Goal: Task Accomplishment & Management: Use online tool/utility

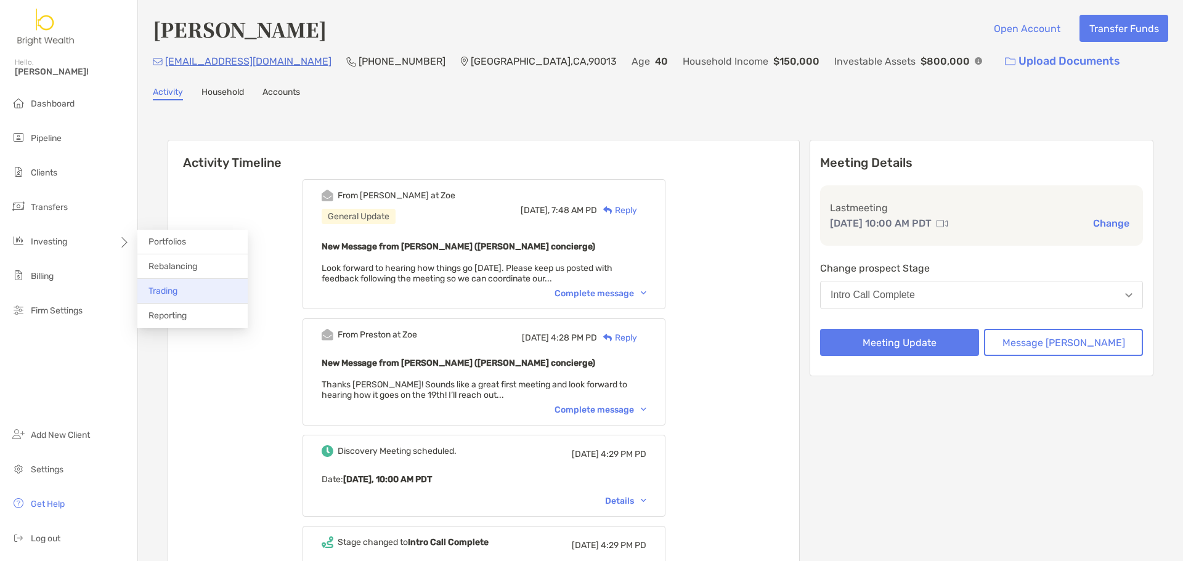
click at [189, 291] on li "Trading" at bounding box center [192, 291] width 110 height 25
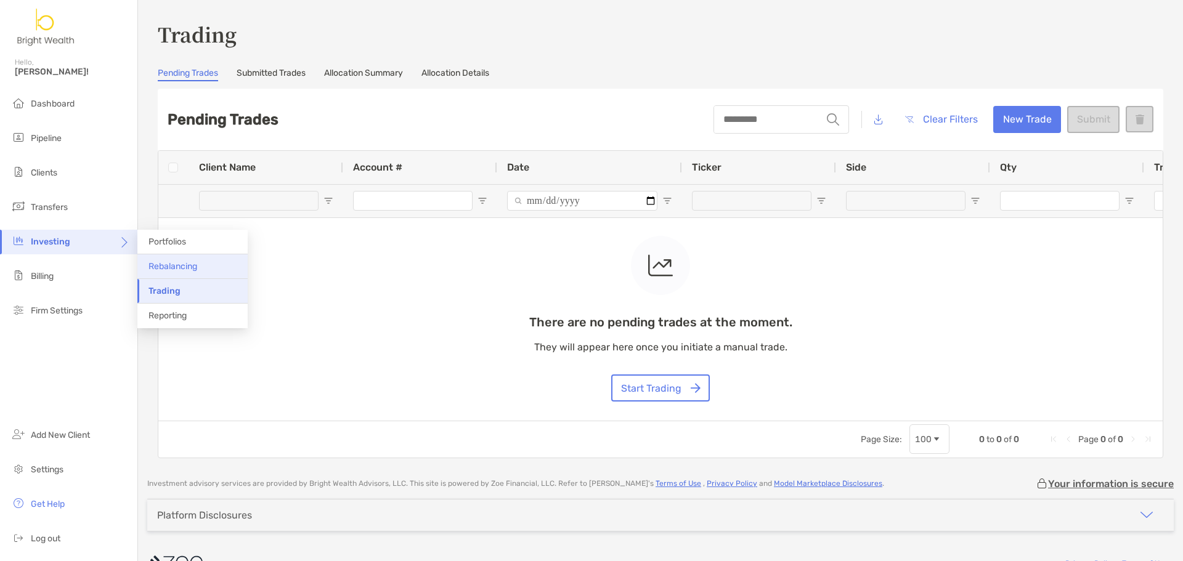
click at [227, 263] on li "Rebalancing" at bounding box center [192, 266] width 110 height 25
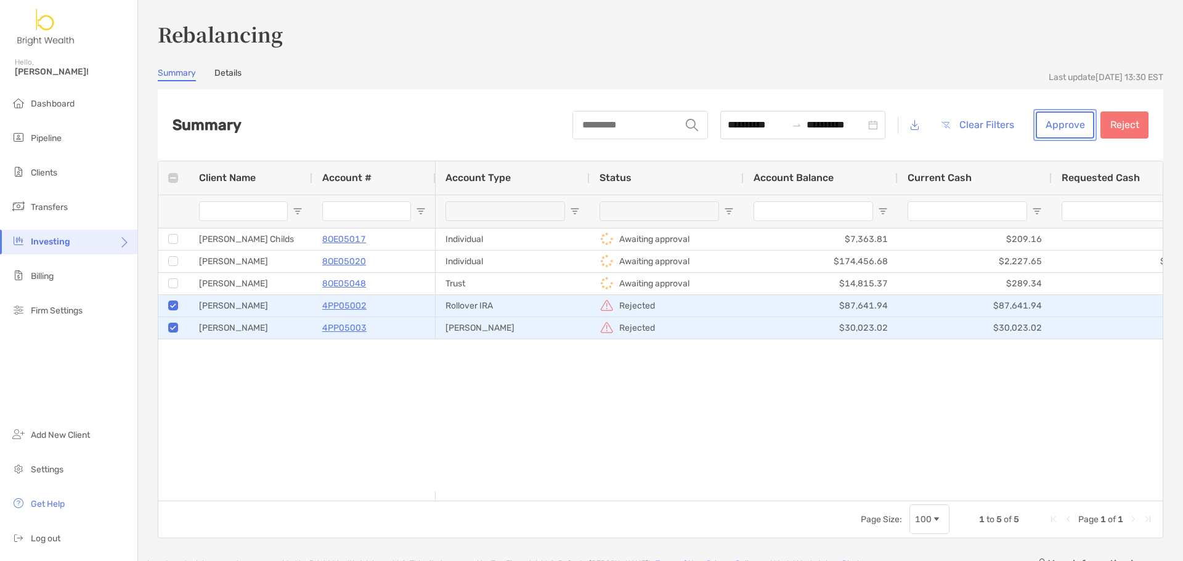
click at [1066, 125] on button "Approve" at bounding box center [1065, 125] width 59 height 27
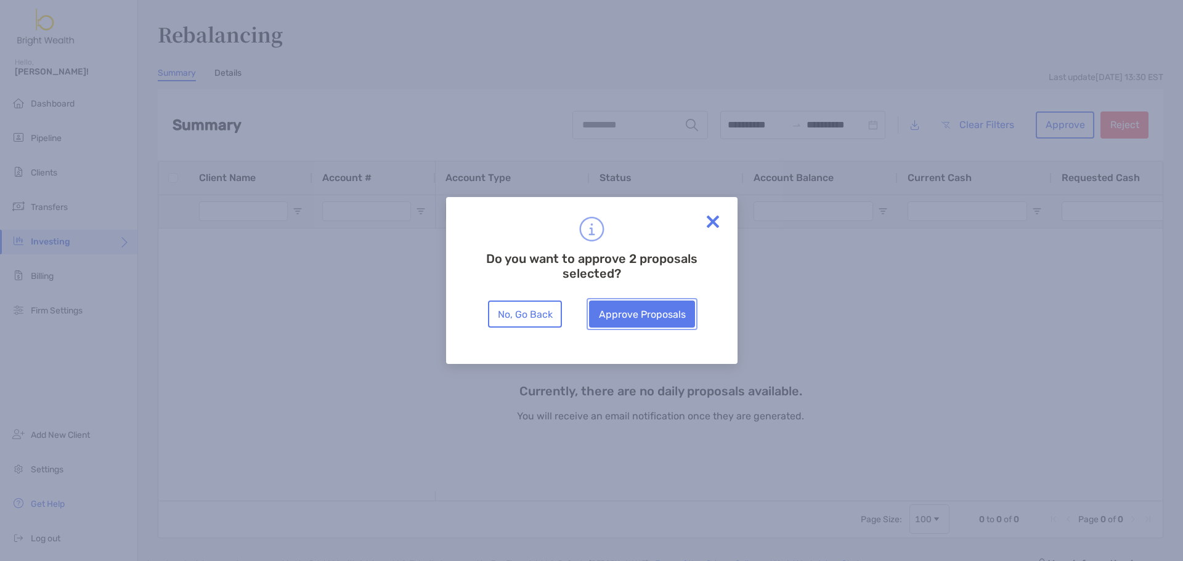
click at [657, 313] on button "Approve Proposals" at bounding box center [642, 314] width 106 height 27
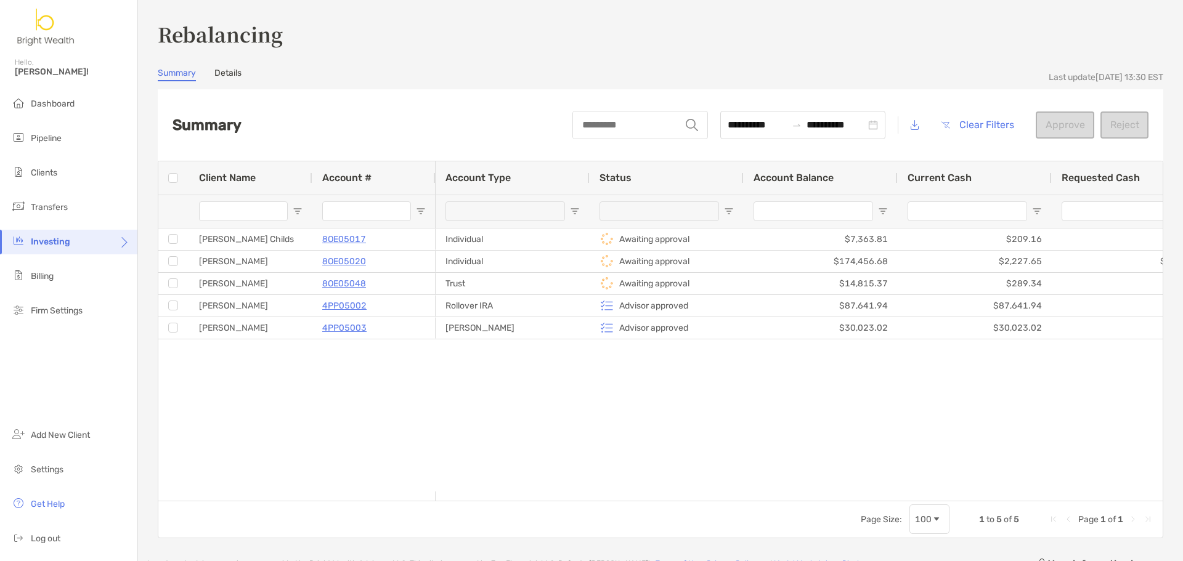
click at [360, 374] on div "[PERSON_NAME] Childs 8OE05017 [PERSON_NAME] 8OE05020 [PERSON_NAME] 8OE05048 [PE…" at bounding box center [660, 360] width 1004 height 263
drag, startPoint x: 383, startPoint y: 305, endPoint x: 391, endPoint y: 381, distance: 76.8
click at [391, 381] on div "[PERSON_NAME] Childs 8OE05017 [PERSON_NAME] 8OE05020 [PERSON_NAME] 8OE05048 [PE…" at bounding box center [660, 360] width 1004 height 263
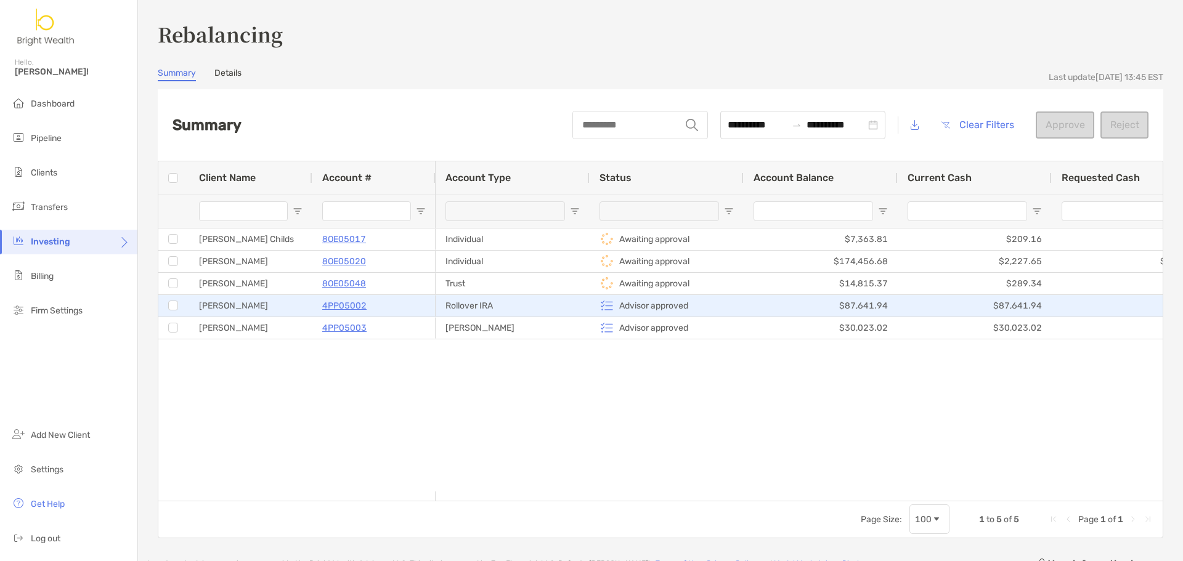
drag, startPoint x: 356, startPoint y: 303, endPoint x: 317, endPoint y: 378, distance: 84.3
click at [317, 378] on div "[PERSON_NAME] Childs 8OE05017 [PERSON_NAME] 8OE05020 [PERSON_NAME] 8OE05048 [PE…" at bounding box center [660, 360] width 1004 height 263
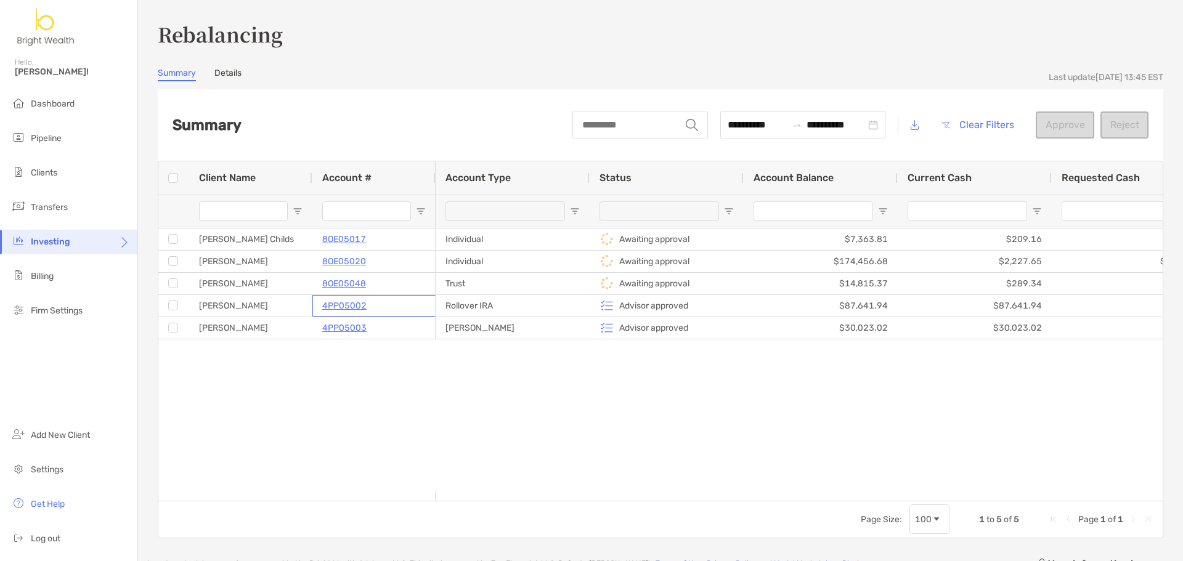
drag, startPoint x: 314, startPoint y: 307, endPoint x: 381, endPoint y: 349, distance: 79.7
click at [381, 349] on div "[PERSON_NAME] Childs 8OE05017 [PERSON_NAME] 8OE05020 [PERSON_NAME] 8OE05048 [PE…" at bounding box center [660, 360] width 1004 height 263
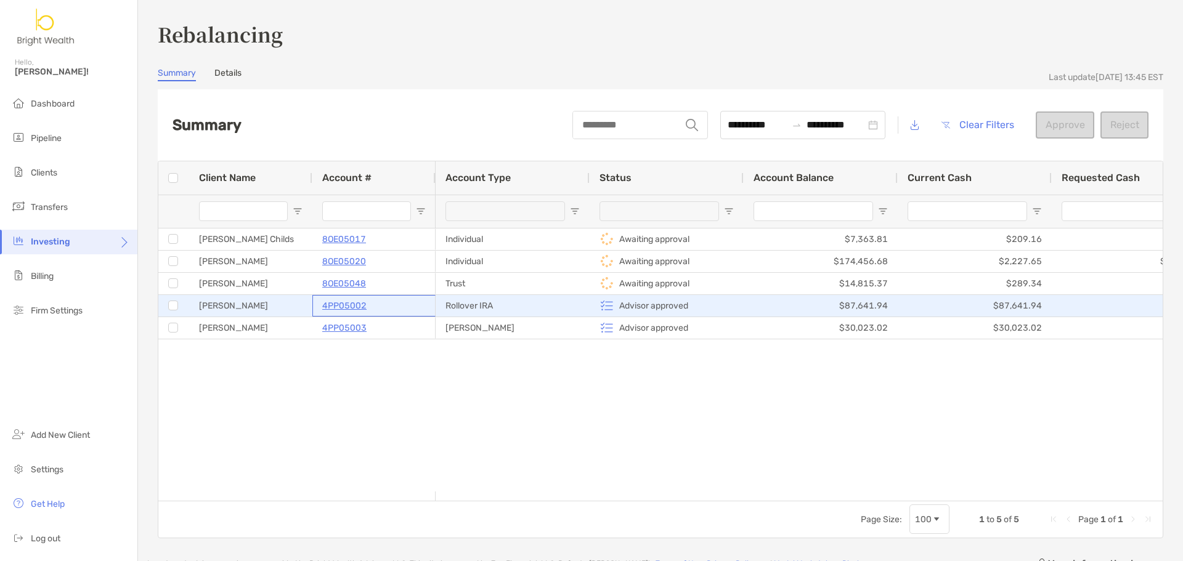
drag, startPoint x: 372, startPoint y: 306, endPoint x: 326, endPoint y: 365, distance: 74.7
click at [295, 303] on div "[PERSON_NAME] 4PP05002" at bounding box center [296, 306] width 277 height 22
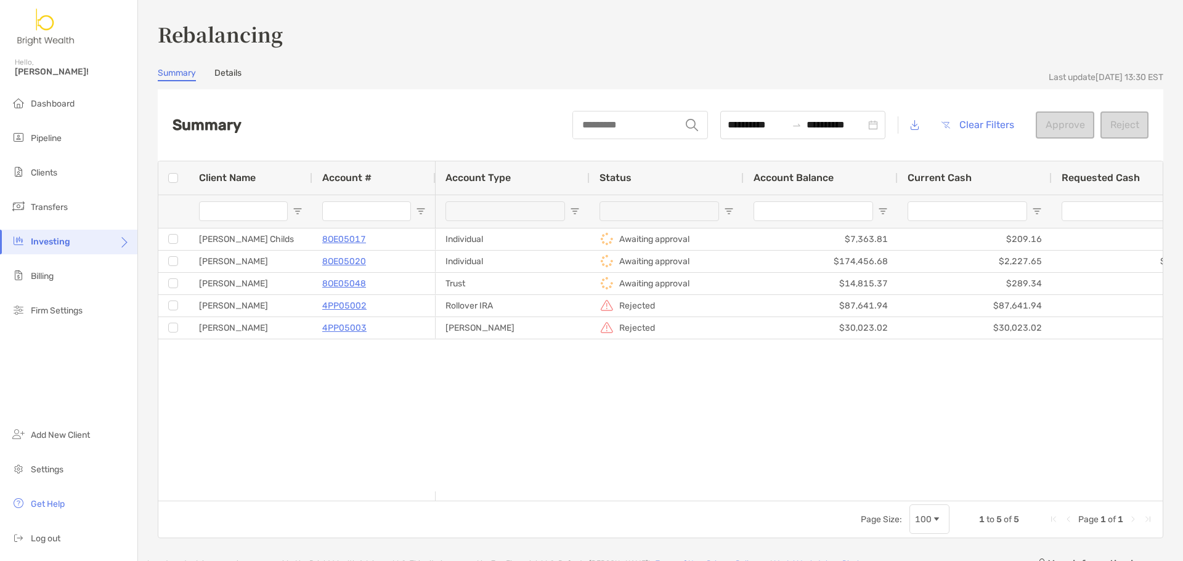
click at [524, 394] on div "Individual Awaiting approval $7,363.81 $209.16 $0.00 $2,934.55 Individual Await…" at bounding box center [799, 360] width 727 height 263
